Goal: Transaction & Acquisition: Purchase product/service

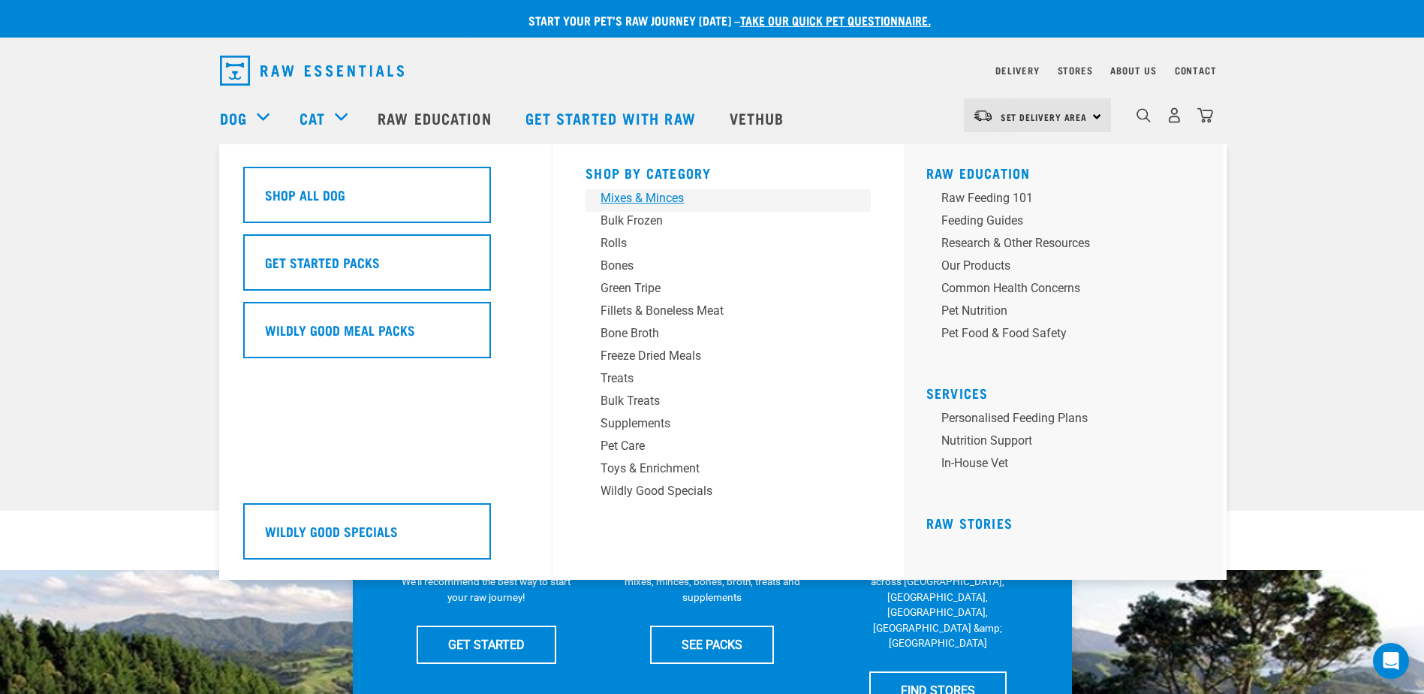
click at [620, 202] on div "Mixes & Minces" at bounding box center [718, 198] width 234 height 18
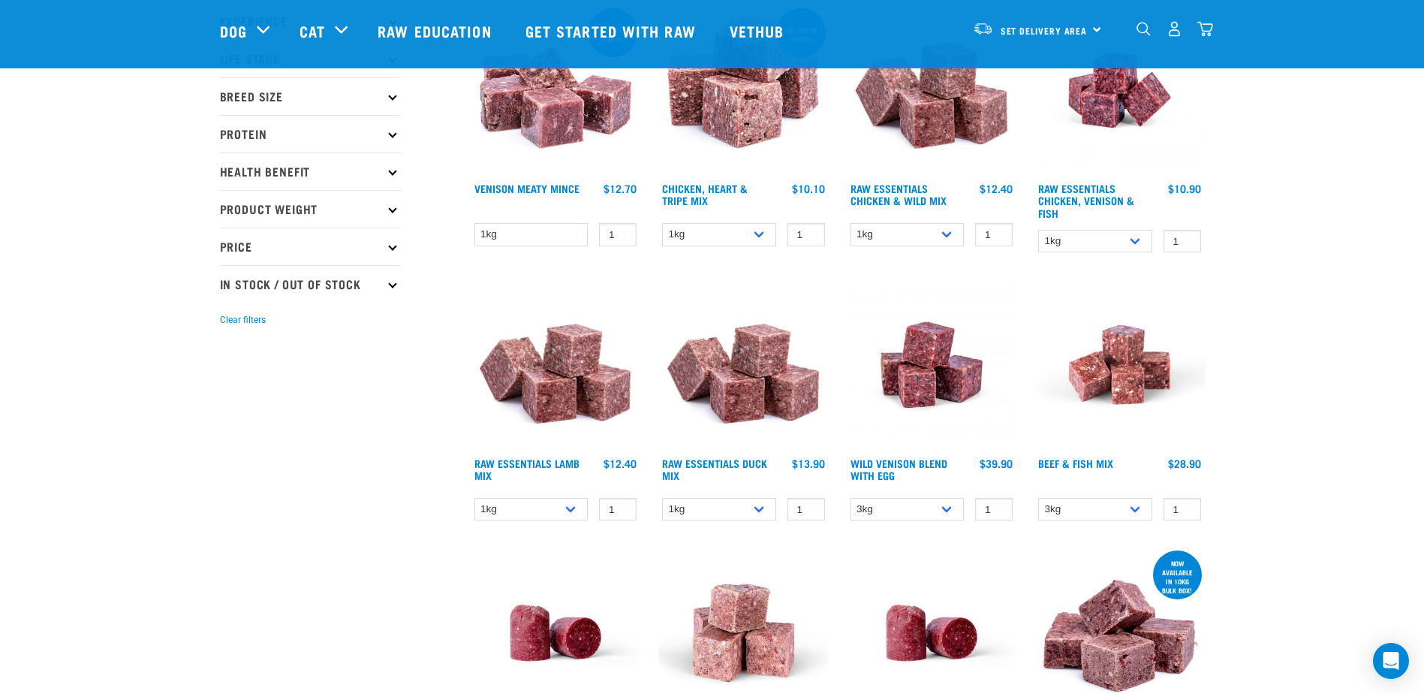
scroll to position [225, 0]
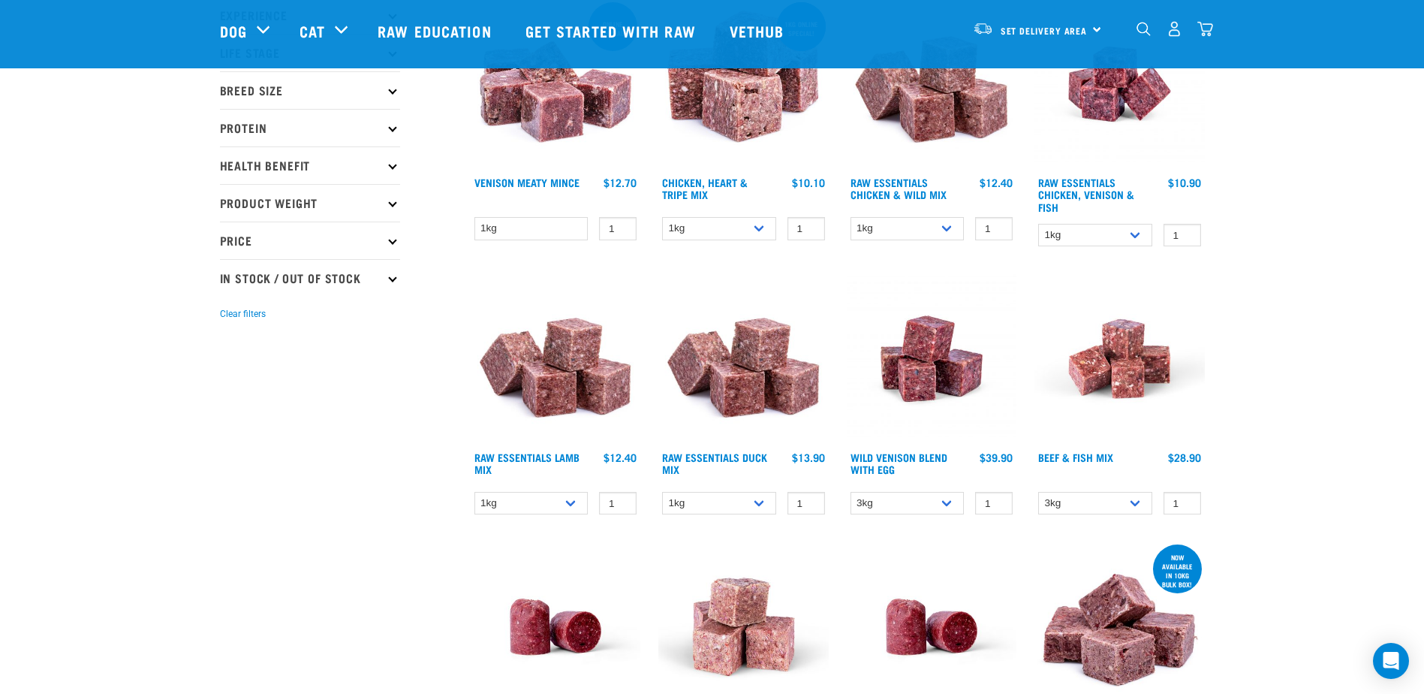
click at [521, 370] on img at bounding box center [556, 358] width 170 height 170
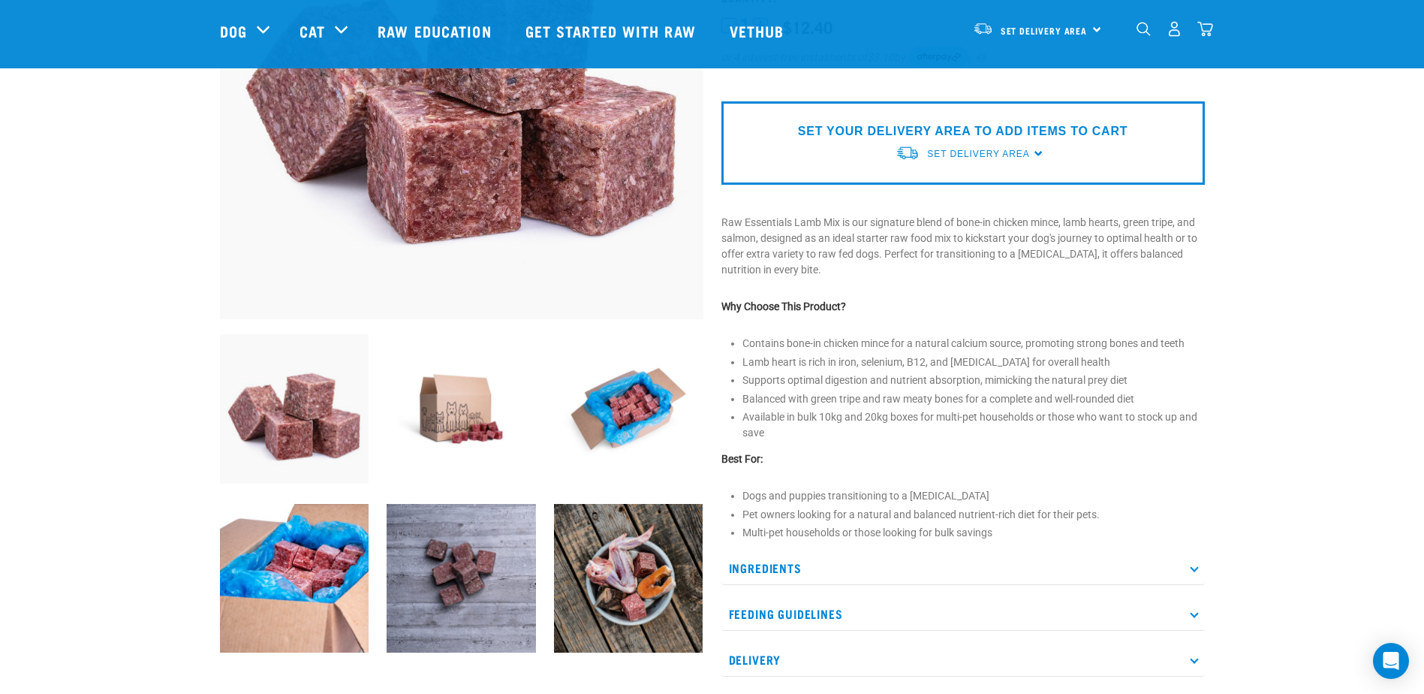
scroll to position [300, 0]
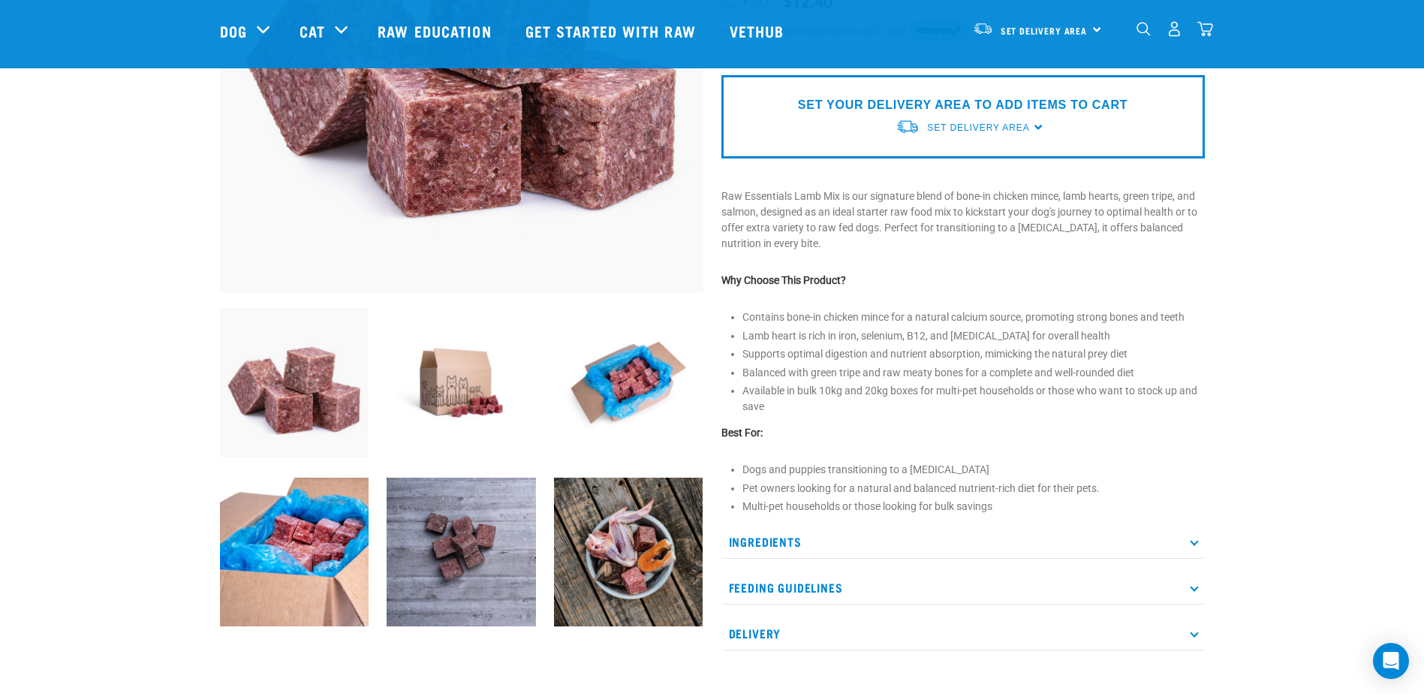
click at [614, 569] on img at bounding box center [628, 551] width 149 height 149
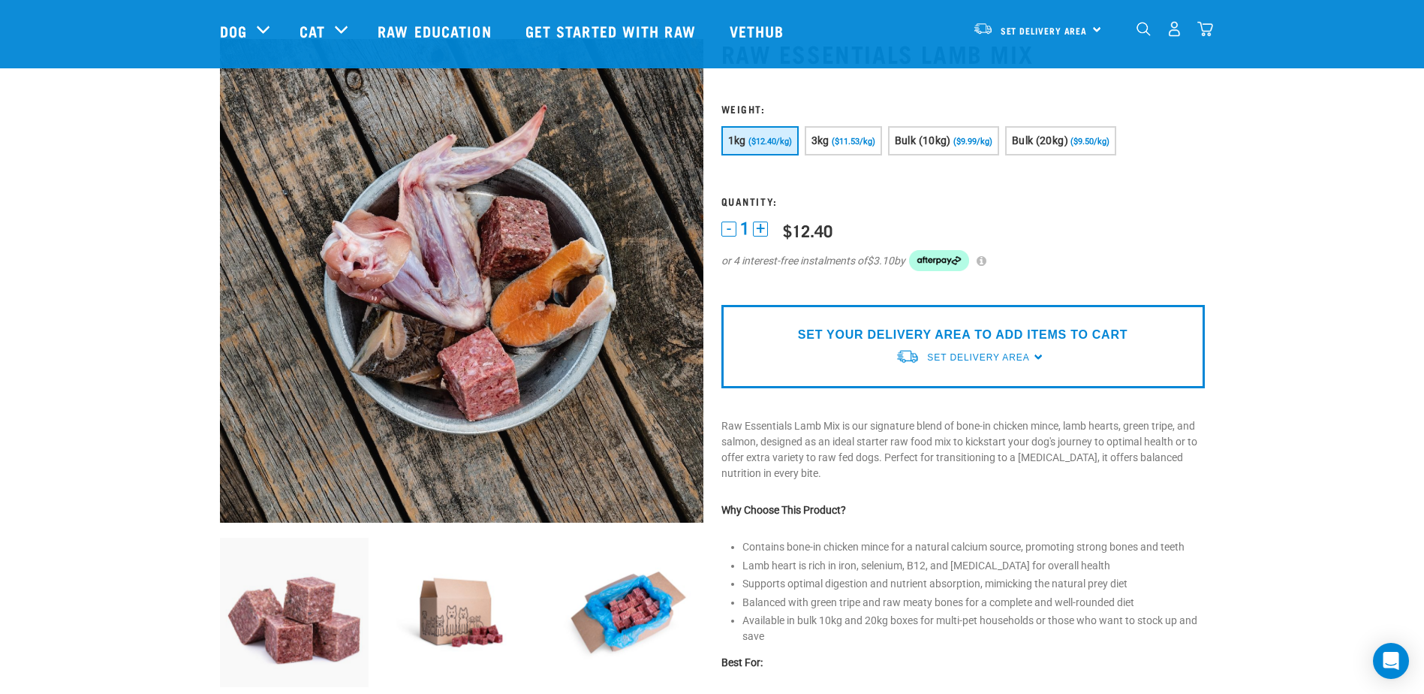
scroll to position [0, 0]
